Goal: Task Accomplishment & Management: Use online tool/utility

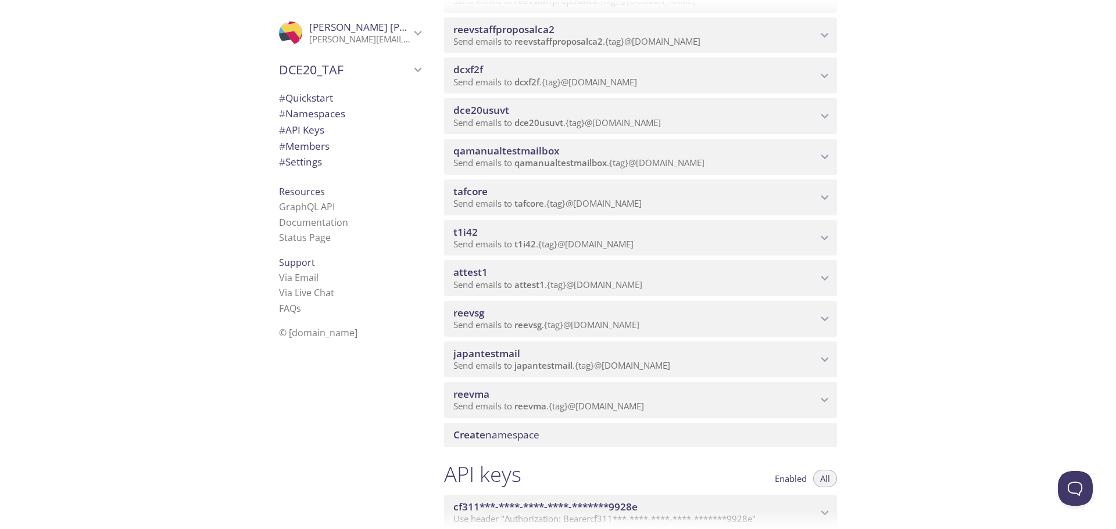
scroll to position [988, 0]
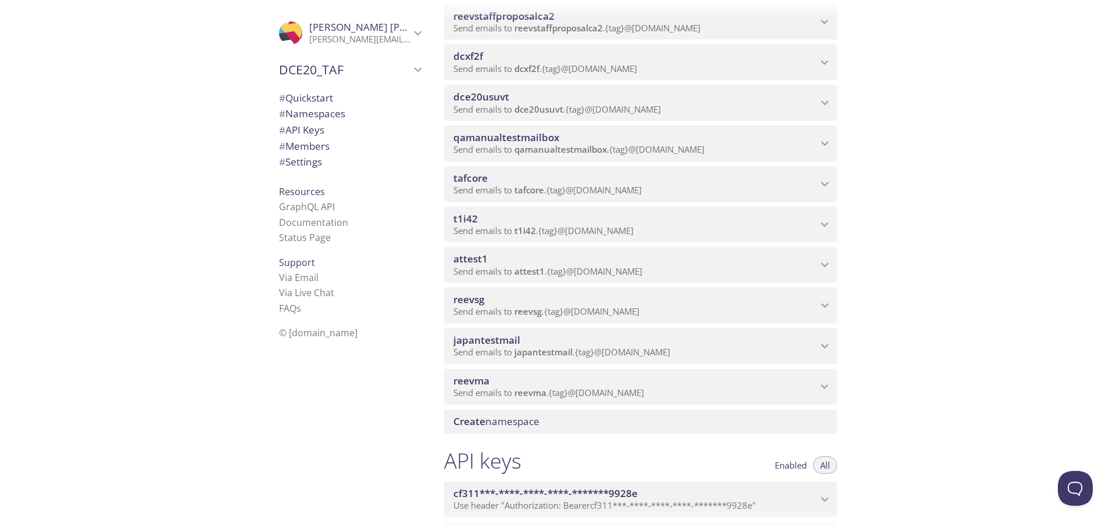
click at [927, 266] on div "Quickstart Send a test email to ws5c5.test@inbox.testmail.app and then click he…" at bounding box center [775, 264] width 681 height 529
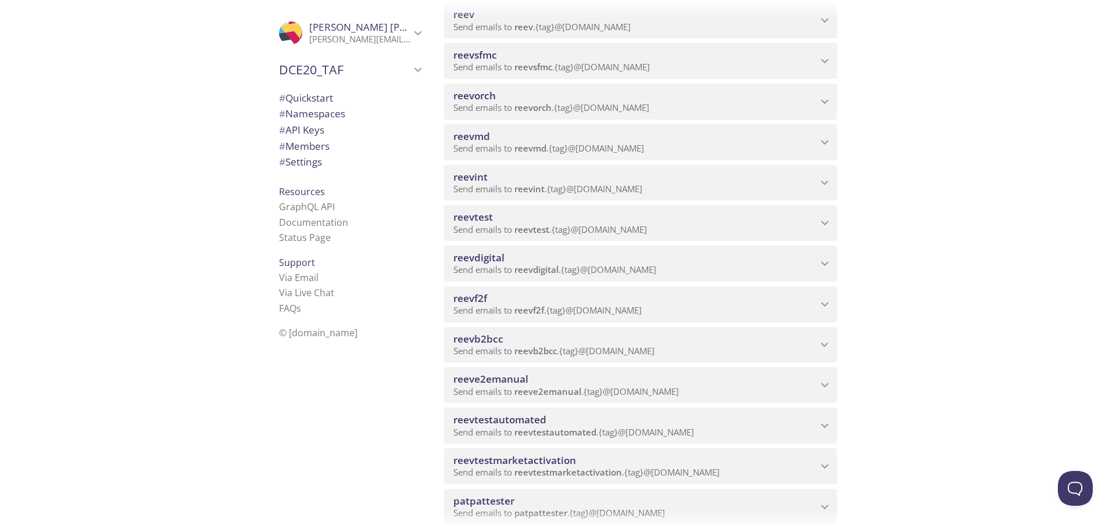
scroll to position [532, 0]
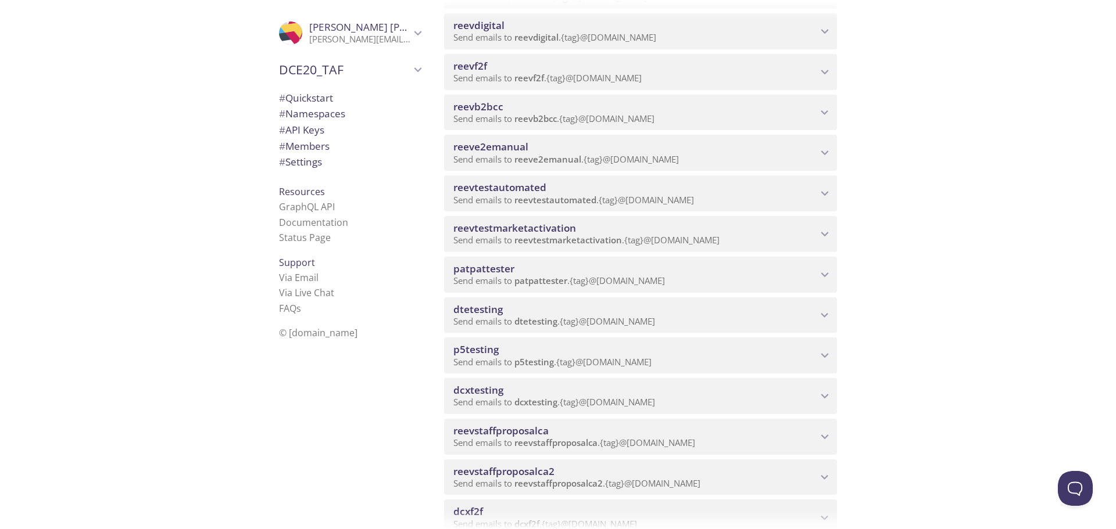
click at [505, 156] on span "Send emails to reeve2emanual . {tag} @inbox.testmail.app" at bounding box center [565, 159] width 225 height 12
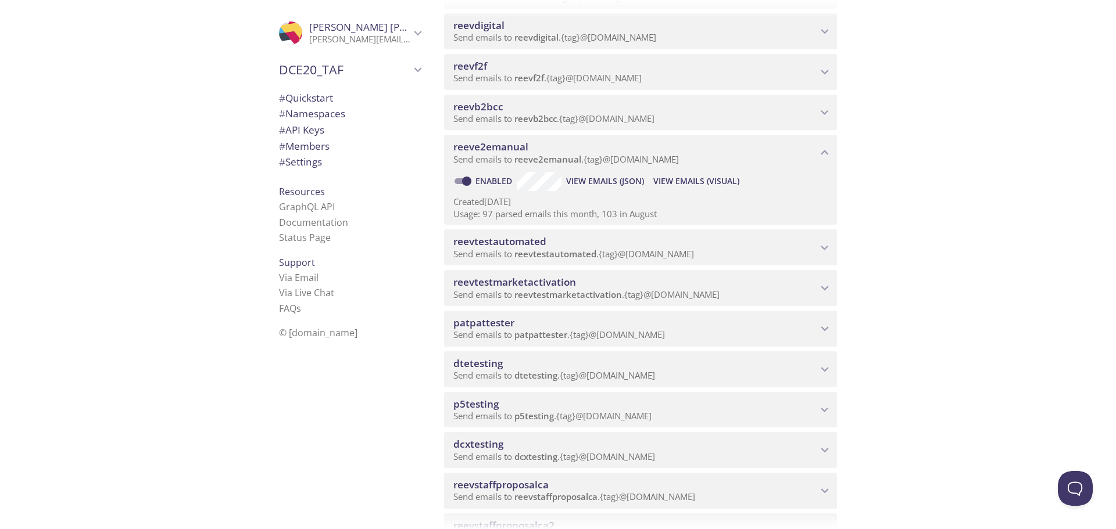
click at [702, 180] on span "View Emails (Visual)" at bounding box center [696, 181] width 86 height 14
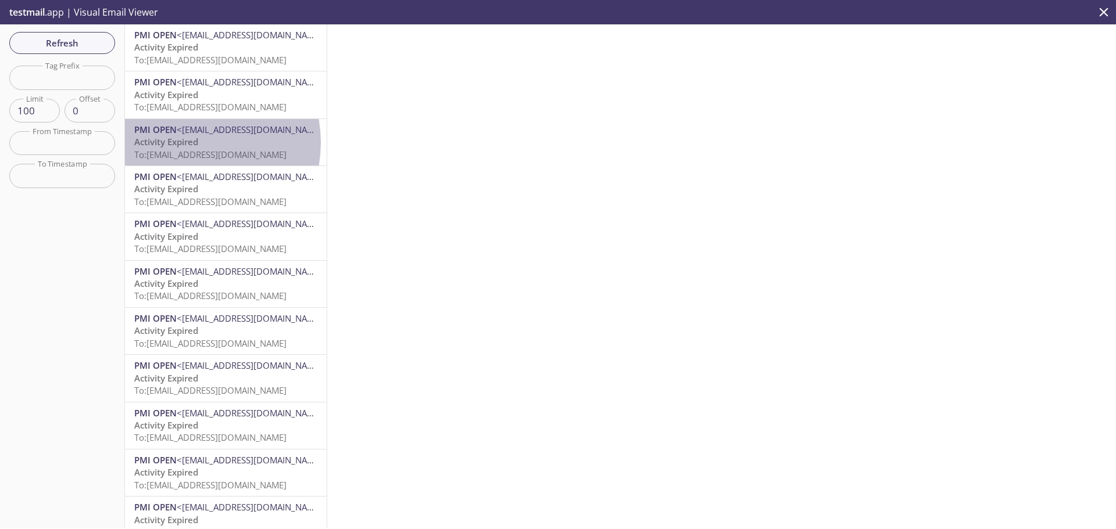
click at [183, 143] on span "Activity Expired" at bounding box center [166, 142] width 64 height 12
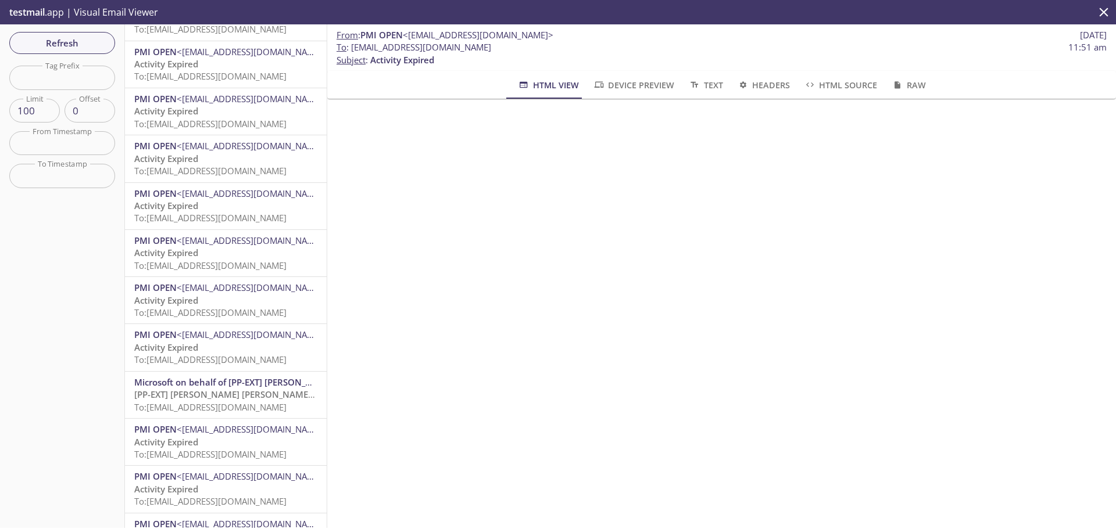
scroll to position [221, 0]
click at [183, 388] on span "[PP-EXT] Philip Morris International account email verification code" at bounding box center [318, 394] width 369 height 12
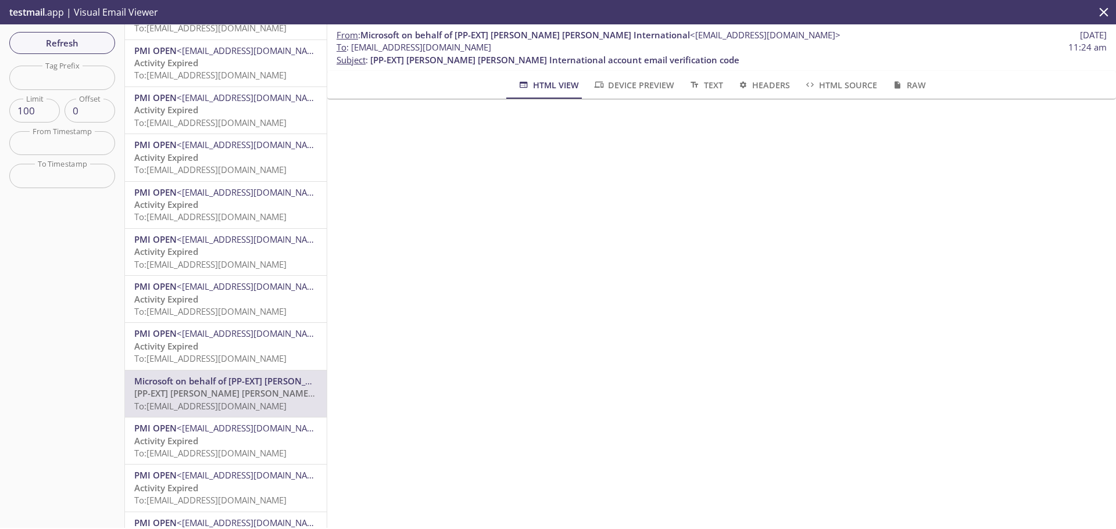
drag, startPoint x: 564, startPoint y: 49, endPoint x: 351, endPoint y: 47, distance: 213.3
click at [351, 47] on span "To : reeve2emanual.sophielauren@inbox.testmail.app 11:24 am" at bounding box center [721, 47] width 770 height 12
copy span "reeve2emanual.sophielauren@inbox.testmail.app"
